Goal: Navigation & Orientation: Find specific page/section

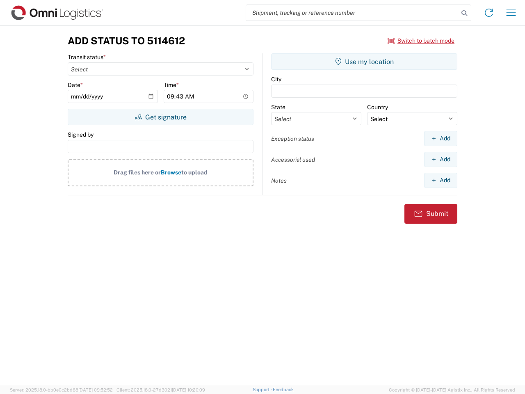
click at [353, 13] on input "search" at bounding box center [352, 13] width 213 height 16
click at [465, 13] on icon at bounding box center [464, 12] width 11 height 11
click at [489, 13] on icon at bounding box center [489, 12] width 13 height 13
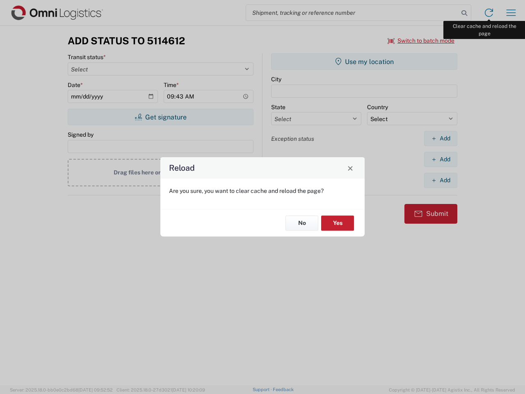
click at [512, 13] on div "Reload Are you sure, you want to clear cache and reload the page? No Yes" at bounding box center [262, 197] width 525 height 394
click at [422, 41] on div "Reload Are you sure, you want to clear cache and reload the page? No Yes" at bounding box center [262, 197] width 525 height 394
click at [161, 117] on div "Reload Are you sure, you want to clear cache and reload the page? No Yes" at bounding box center [262, 197] width 525 height 394
click at [365, 62] on div "Reload Are you sure, you want to clear cache and reload the page? No Yes" at bounding box center [262, 197] width 525 height 394
click at [441, 138] on div "Reload Are you sure, you want to clear cache and reload the page? No Yes" at bounding box center [262, 197] width 525 height 394
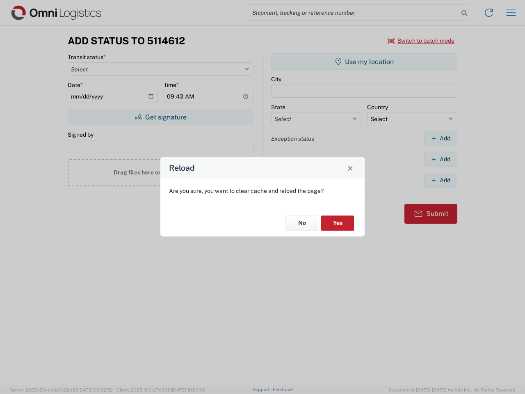
click at [441, 159] on div "Reload Are you sure, you want to clear cache and reload the page? No Yes" at bounding box center [262, 197] width 525 height 394
click at [441, 180] on div "Reload Are you sure, you want to clear cache and reload the page? No Yes" at bounding box center [262, 197] width 525 height 394
